Goal: Check status: Check status

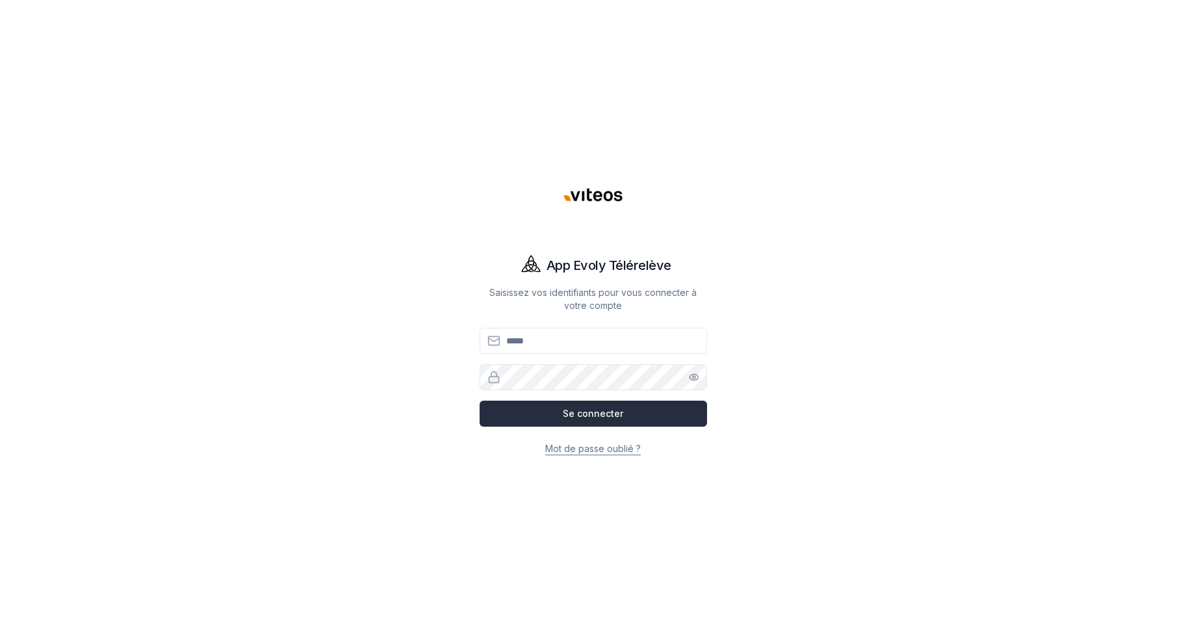
type input "**********"
click at [592, 412] on button "Se connecter" at bounding box center [593, 413] width 227 height 26
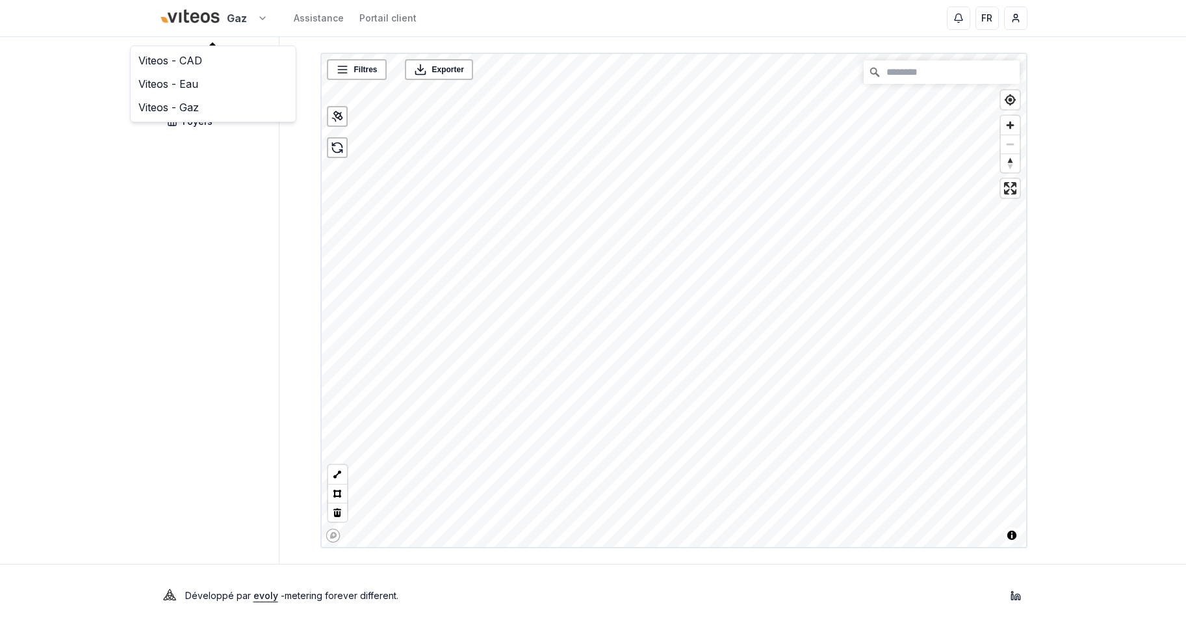
click at [212, 20] on html "Gaz Assistance Portail client FR [PERSON_NAME] Tableau de bord Carte Foyers Fil…" at bounding box center [593, 313] width 1186 height 627
click at [183, 83] on link "Viteos - Eau" at bounding box center [213, 83] width 160 height 23
click at [207, 127] on span "Foyers" at bounding box center [198, 121] width 30 height 13
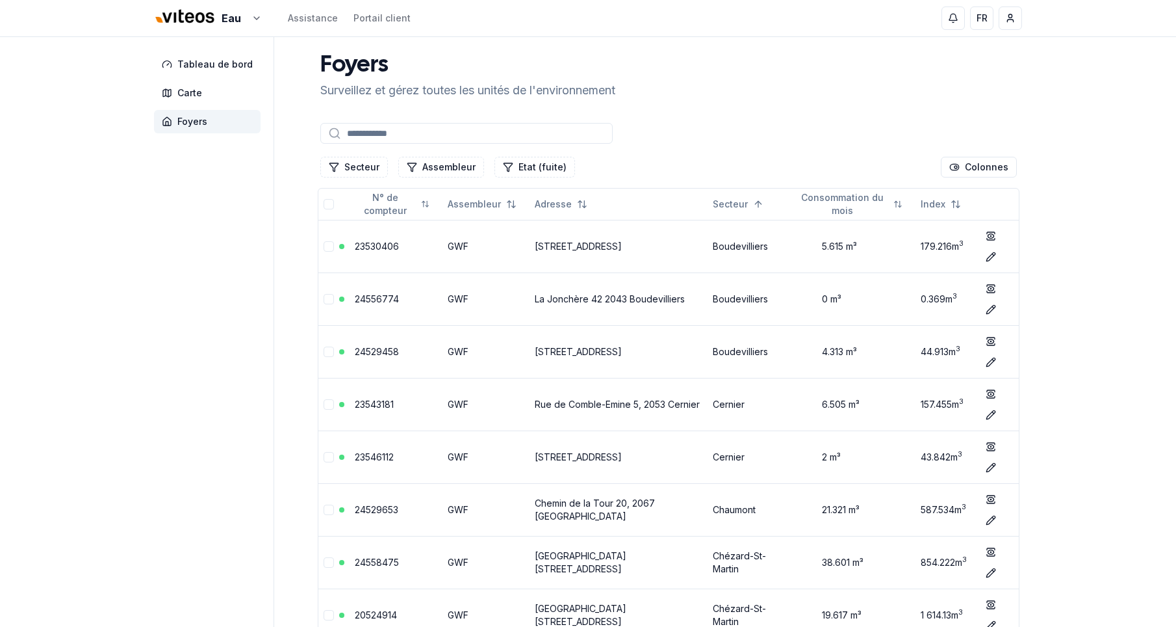
click at [381, 136] on input at bounding box center [466, 133] width 292 height 21
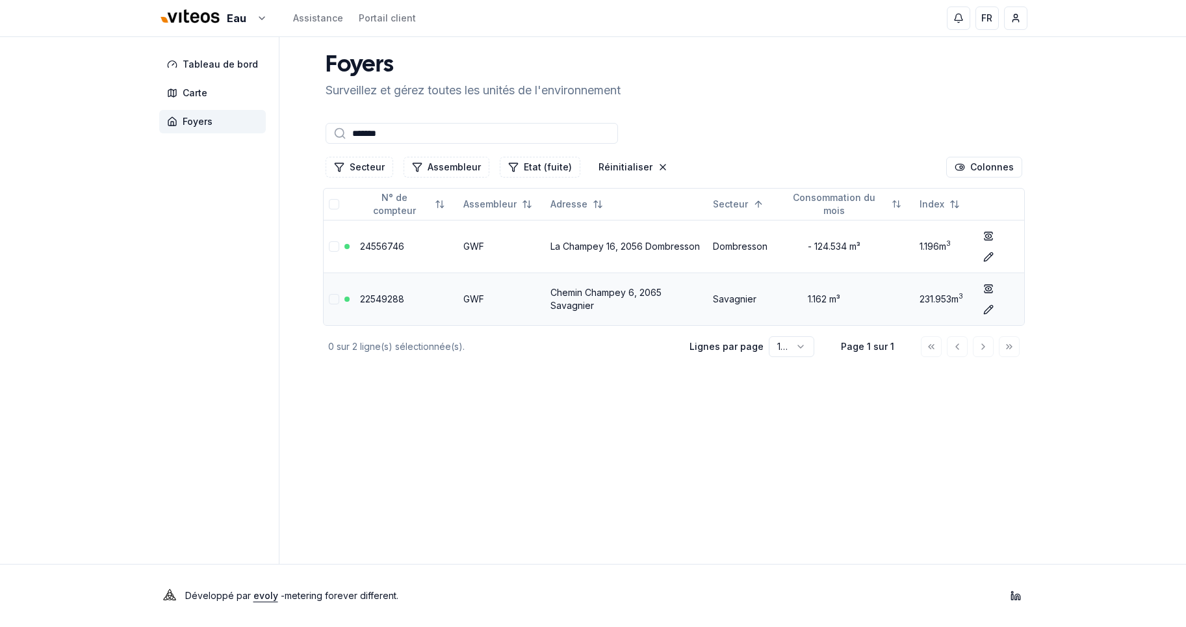
type input "*******"
click at [578, 295] on link "Chemin Champey 6, 2065 Savagnier" at bounding box center [606, 299] width 111 height 24
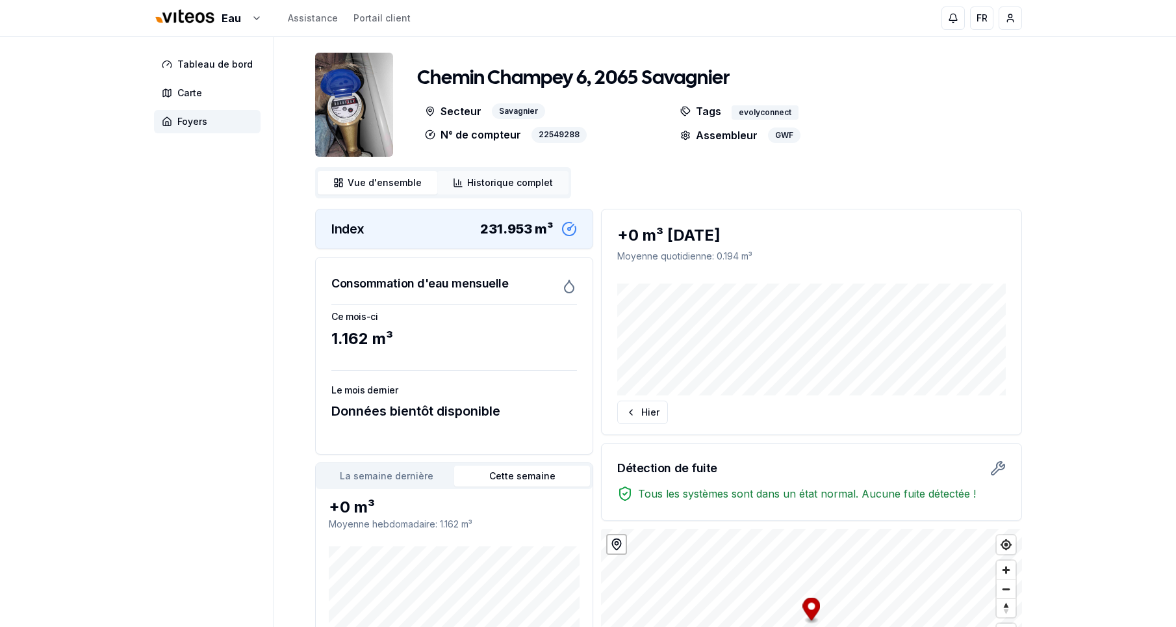
click at [473, 181] on span "Historique complet" at bounding box center [510, 182] width 86 height 13
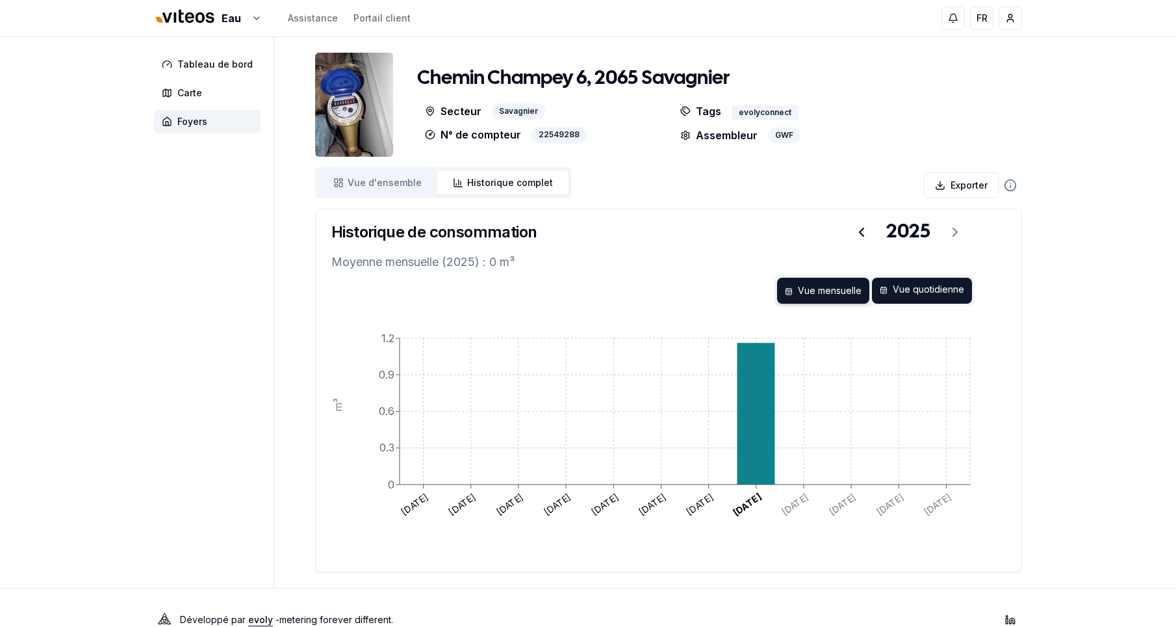
click at [902, 290] on div "Vue quotidienne" at bounding box center [922, 291] width 100 height 26
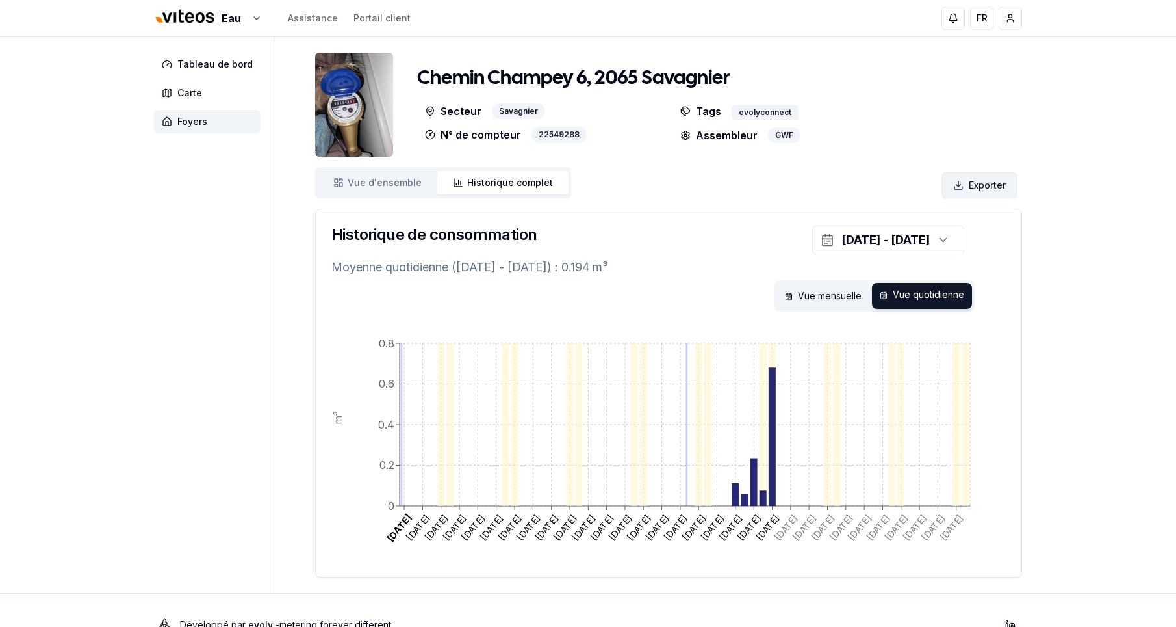
click at [980, 187] on html "Eau Assistance Portail client FR [PERSON_NAME] Tableau de bord Carte Foyers [ST…" at bounding box center [588, 328] width 1176 height 656
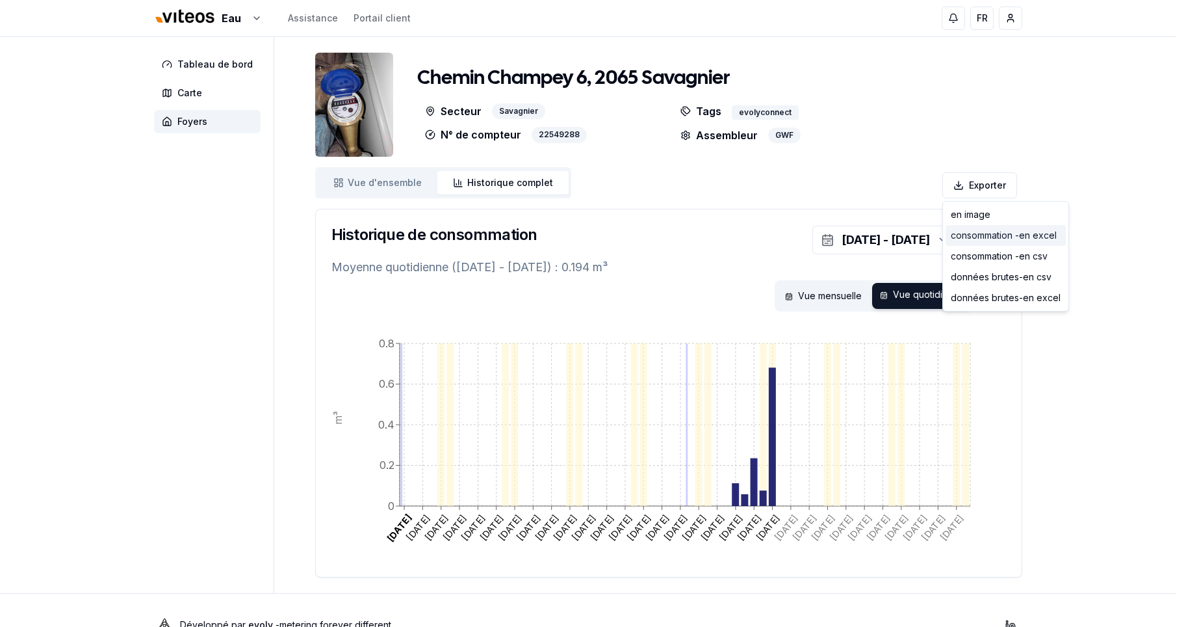
click at [980, 237] on div "consommation - en excel" at bounding box center [1006, 235] width 120 height 21
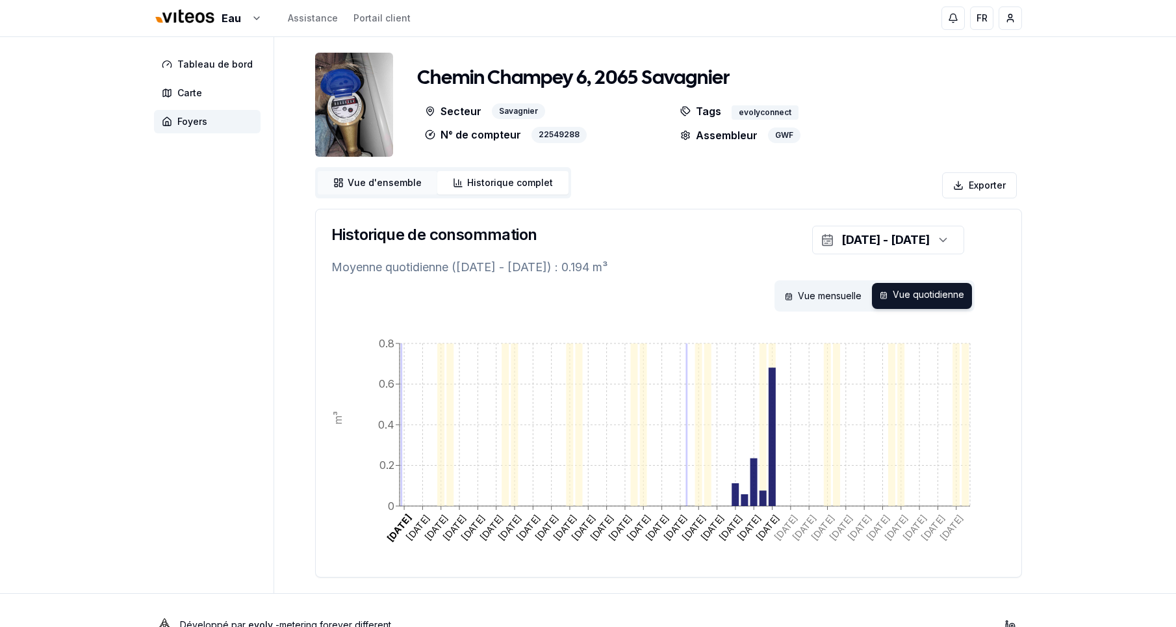
click at [385, 180] on span "Vue d'ensemble" at bounding box center [385, 182] width 74 height 13
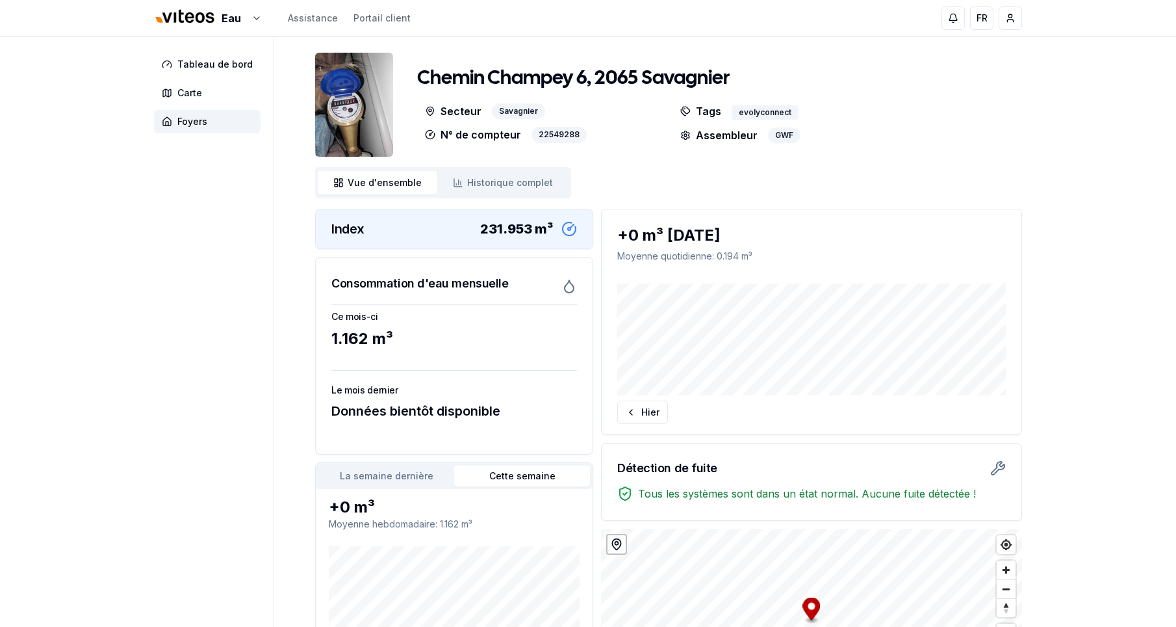
click at [345, 112] on img at bounding box center [354, 105] width 78 height 104
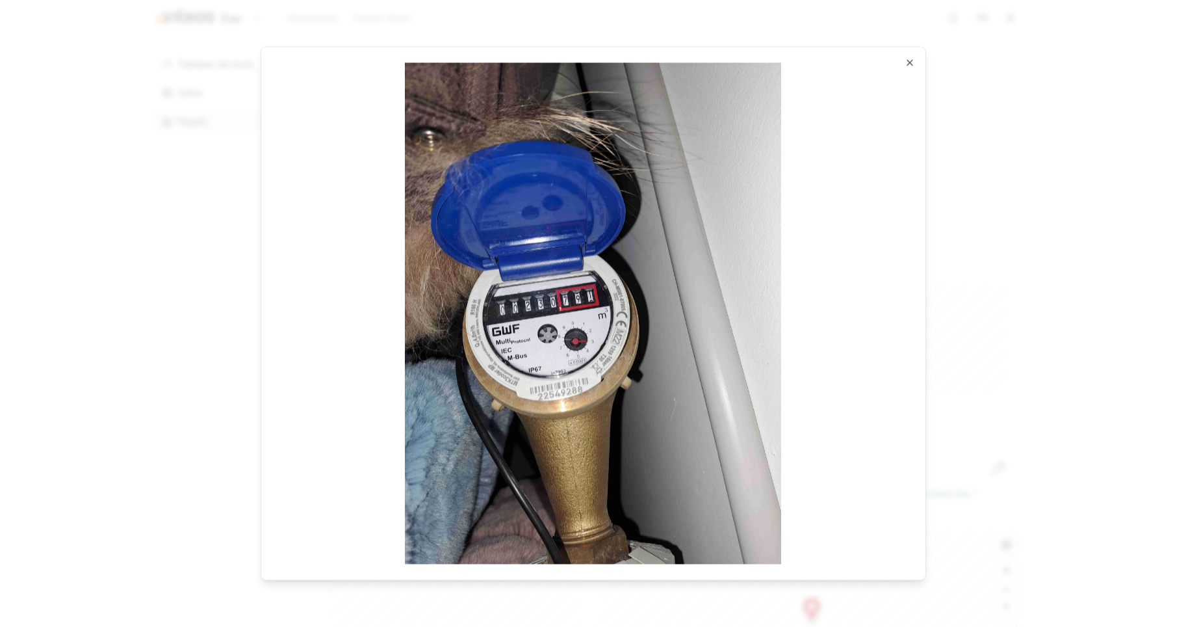
click at [157, 320] on div at bounding box center [593, 313] width 1186 height 627
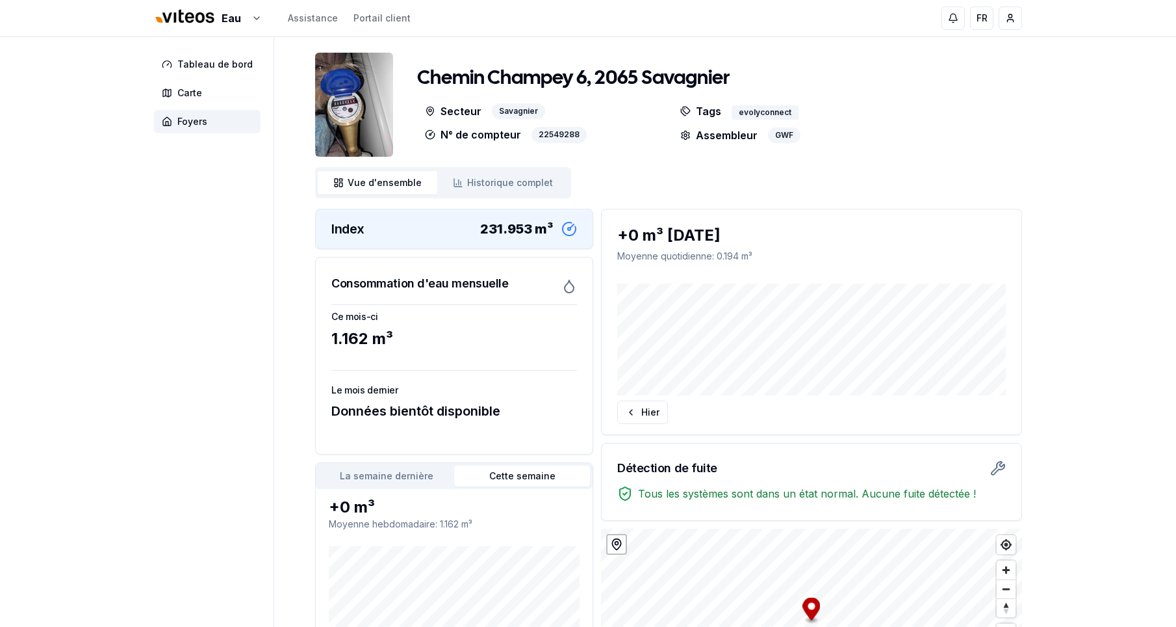
click at [500, 230] on div "231.953 m³" at bounding box center [516, 229] width 73 height 18
click at [196, 260] on aside "Tableau de bord Carte Foyers" at bounding box center [214, 381] width 120 height 689
click at [340, 125] on img at bounding box center [354, 105] width 78 height 104
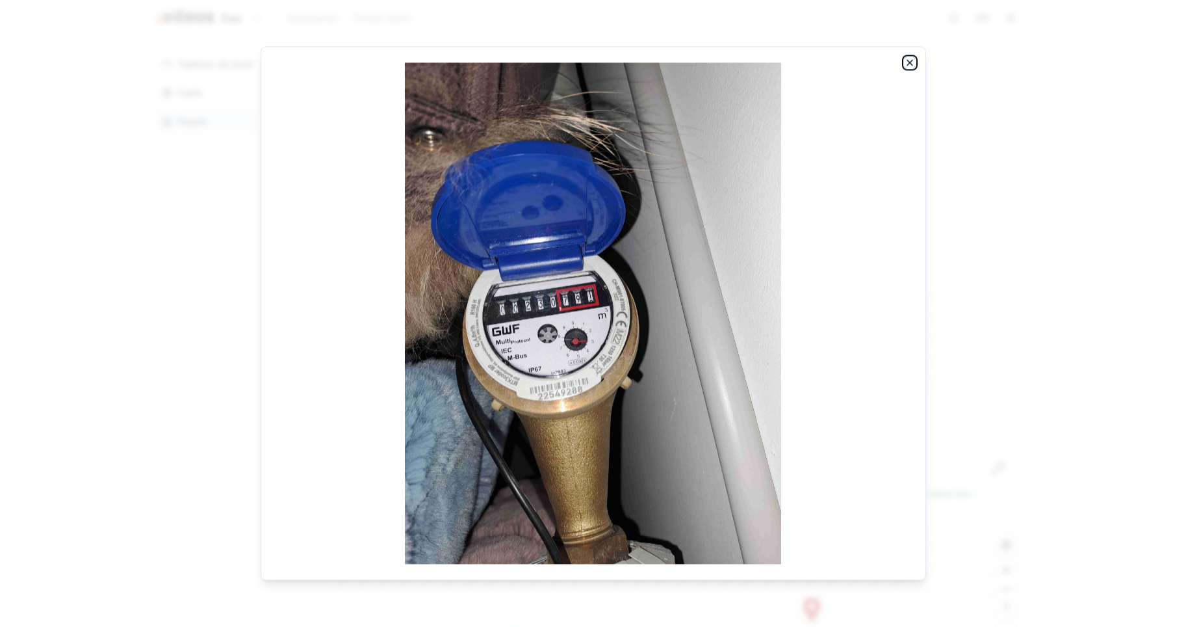
click at [907, 59] on icon "button" at bounding box center [910, 62] width 10 height 10
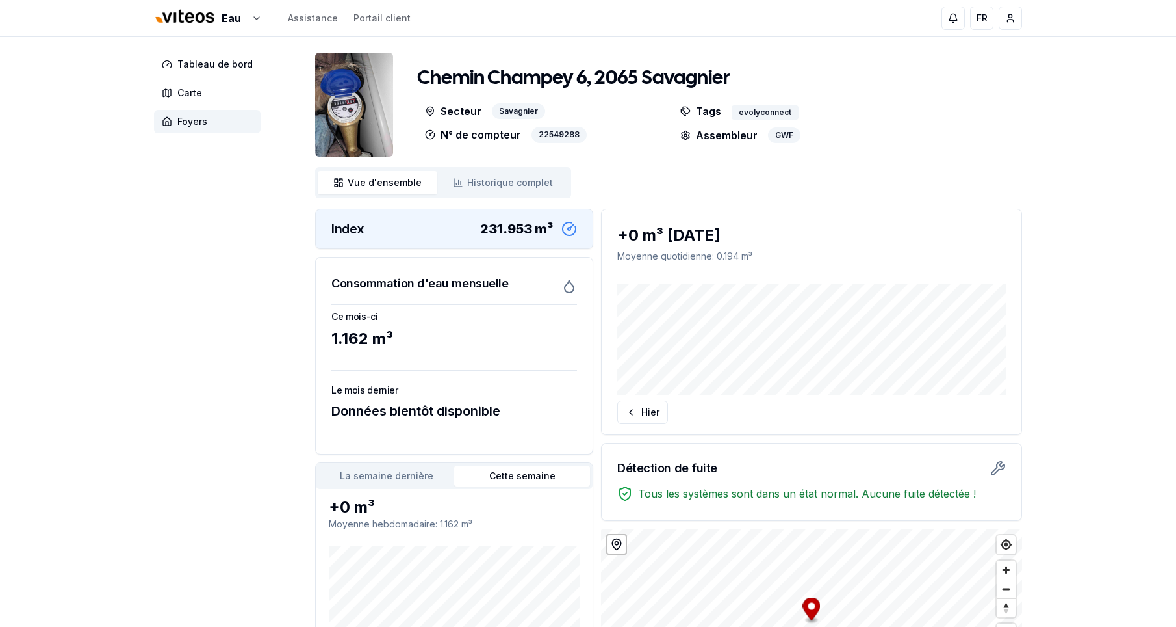
click at [127, 339] on div "Eau Assistance Portail client FR [PERSON_NAME] Tableau de bord Carte Foyers Che…" at bounding box center [588, 394] width 1176 height 789
click at [345, 127] on img at bounding box center [354, 105] width 78 height 104
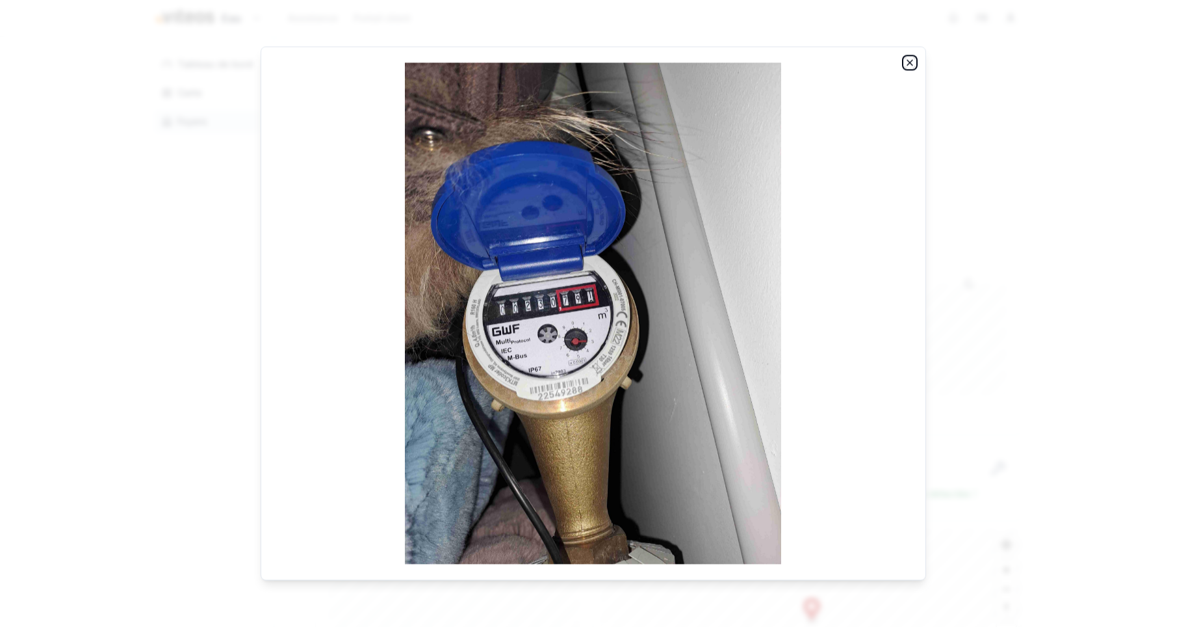
click at [914, 66] on icon "button" at bounding box center [910, 62] width 10 height 10
